Goal: Find specific page/section: Find specific page/section

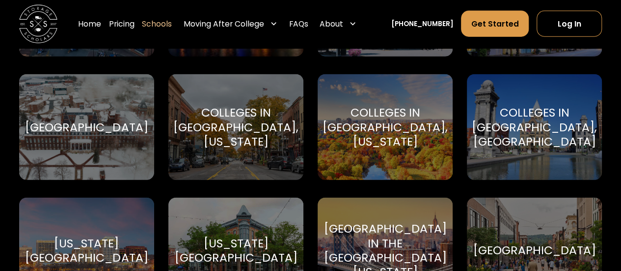
scroll to position [2000, 0]
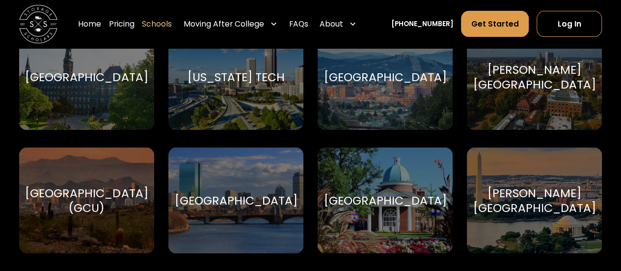
scroll to position [1990, 0]
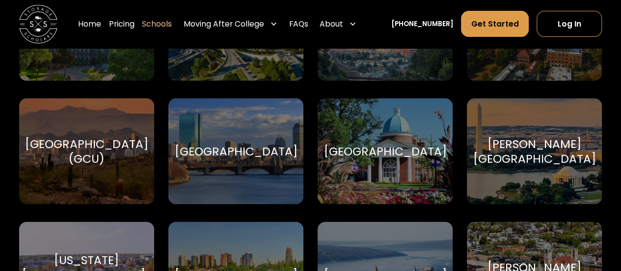
click at [383, 174] on div "High Point University High Point University" at bounding box center [385, 151] width 135 height 106
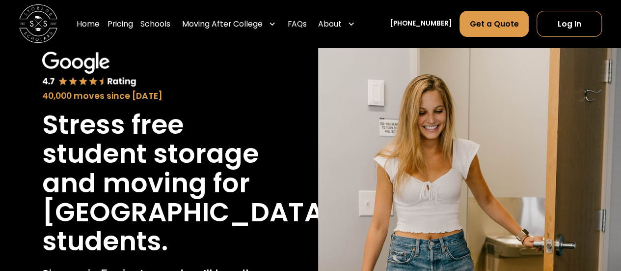
scroll to position [30, 0]
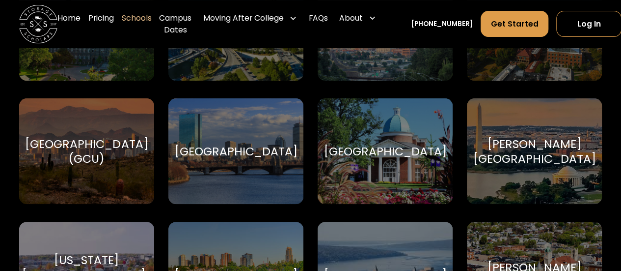
click at [388, 12] on nav "Home Pricing Schools Campus Dates Moving After College Commercial Moving Post G…" at bounding box center [339, 24] width 564 height 38
click at [376, 109] on div "High Point University High Point University" at bounding box center [385, 151] width 135 height 106
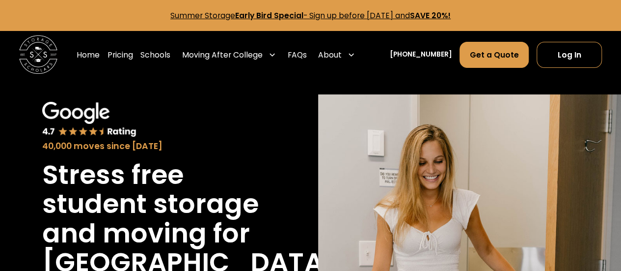
scroll to position [364, 0]
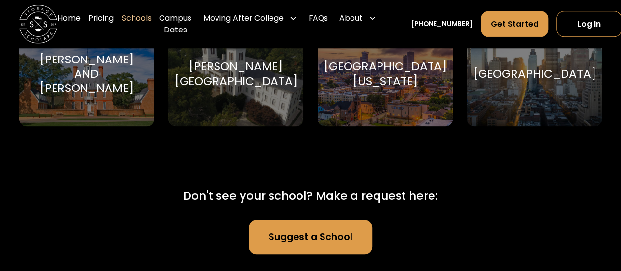
scroll to position [5992, 0]
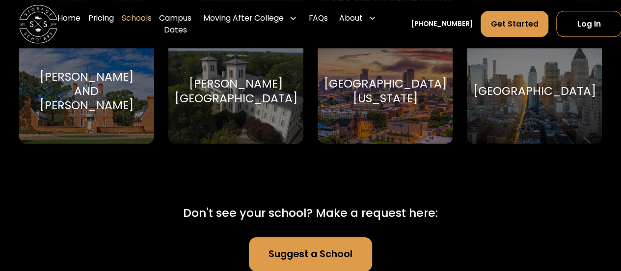
click at [309, 255] on link "Suggest a School" at bounding box center [310, 254] width 123 height 34
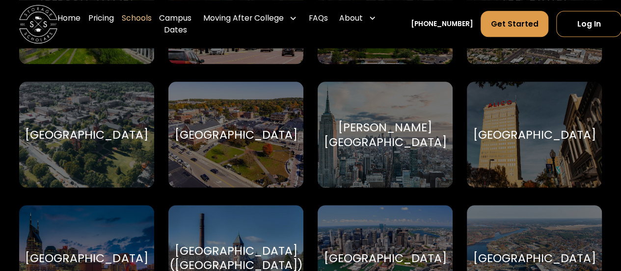
scroll to position [5467, 0]
